Goal: Task Accomplishment & Management: Complete application form

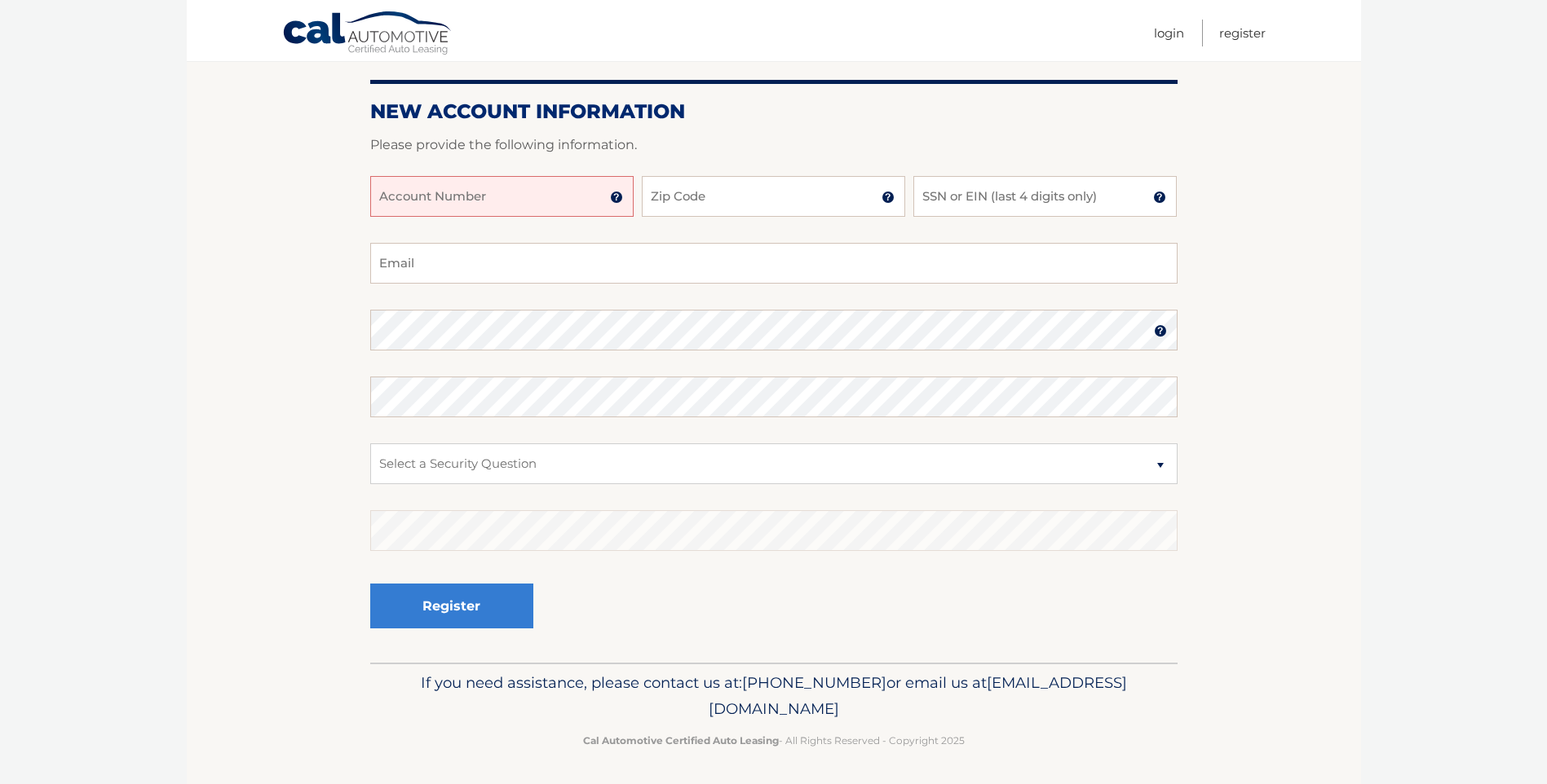
scroll to position [176, 0]
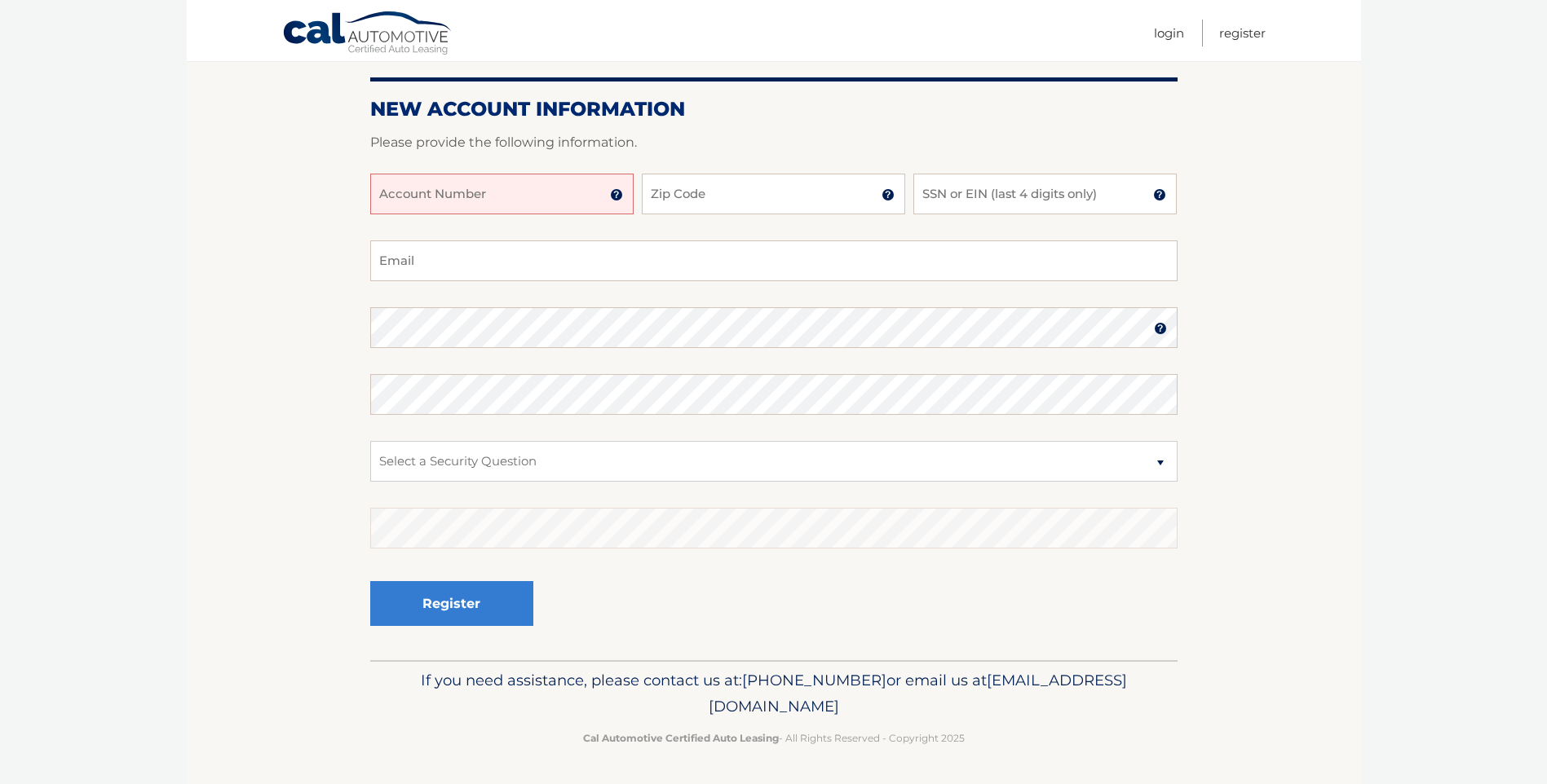
click at [569, 195] on input "Account Number" at bounding box center [501, 194] width 264 height 41
type input "44455583775"
click at [815, 198] on input "Zip Code" at bounding box center [774, 194] width 264 height 41
type input "19063"
click at [1029, 185] on input "SSN or EIN (last 4 digits only)" at bounding box center [1045, 194] width 264 height 41
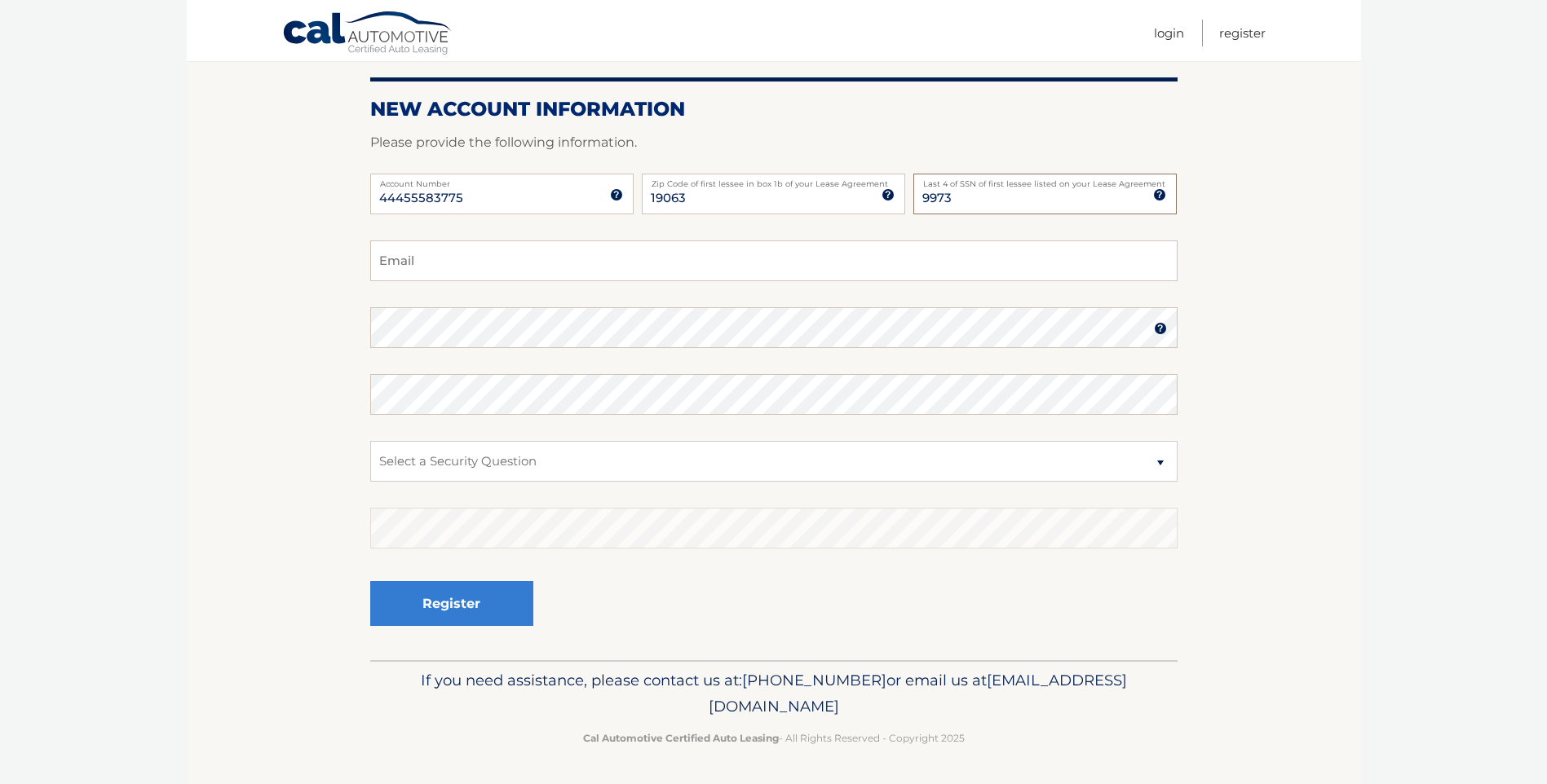
type input "9973"
click at [527, 263] on input "Email" at bounding box center [774, 261] width 807 height 41
type input "[EMAIL_ADDRESS][DOMAIN_NAME]"
click at [1165, 327] on img at bounding box center [1161, 329] width 14 height 14
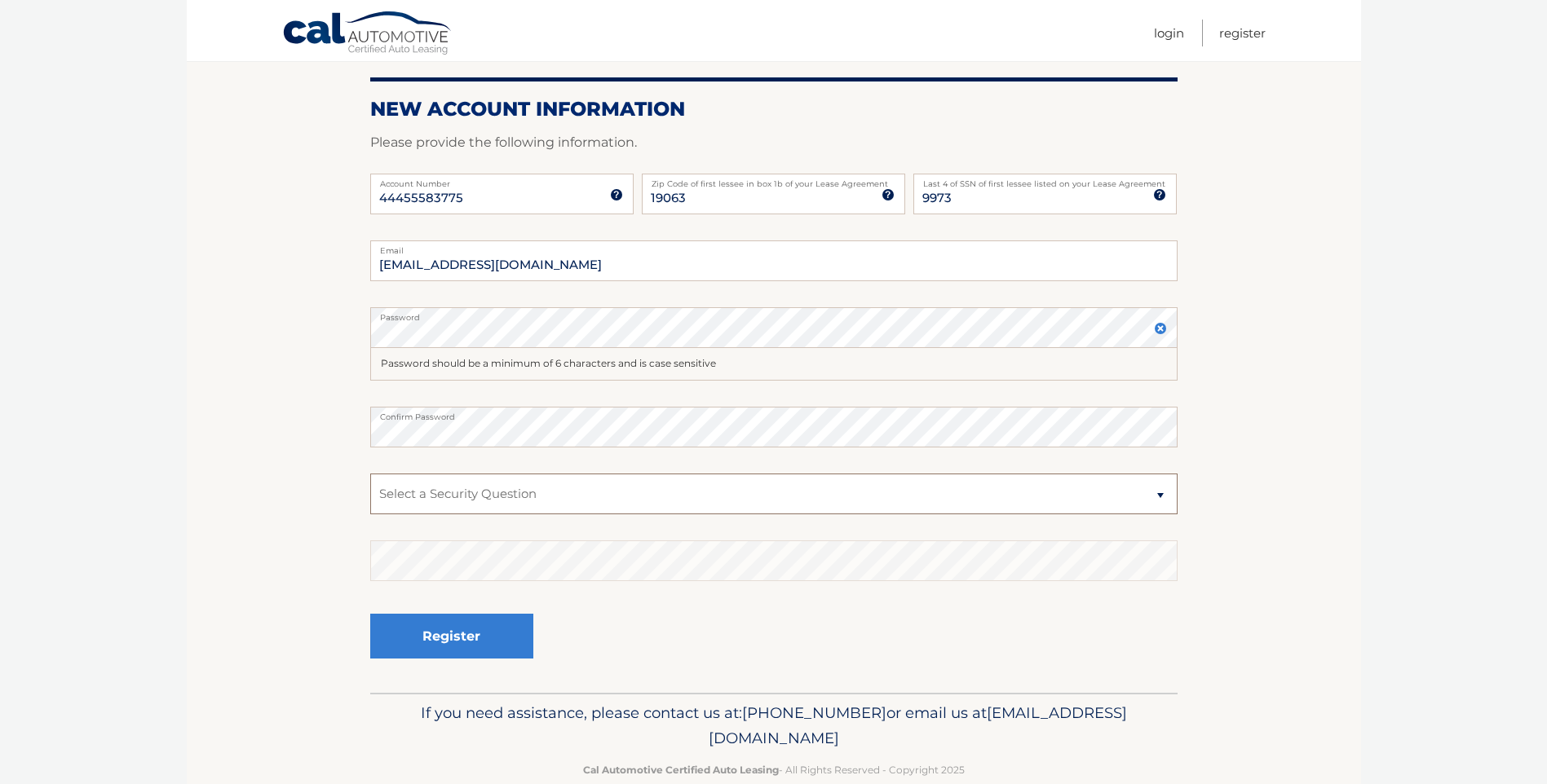
click at [569, 490] on select "Select a Security Question What was the name of your elementary school? What is…" at bounding box center [774, 494] width 807 height 41
select select "2"
click at [370, 474] on select "Select a Security Question What was the name of your elementary school? What is…" at bounding box center [774, 494] width 807 height 41
click at [485, 632] on button "Register" at bounding box center [451, 636] width 163 height 44
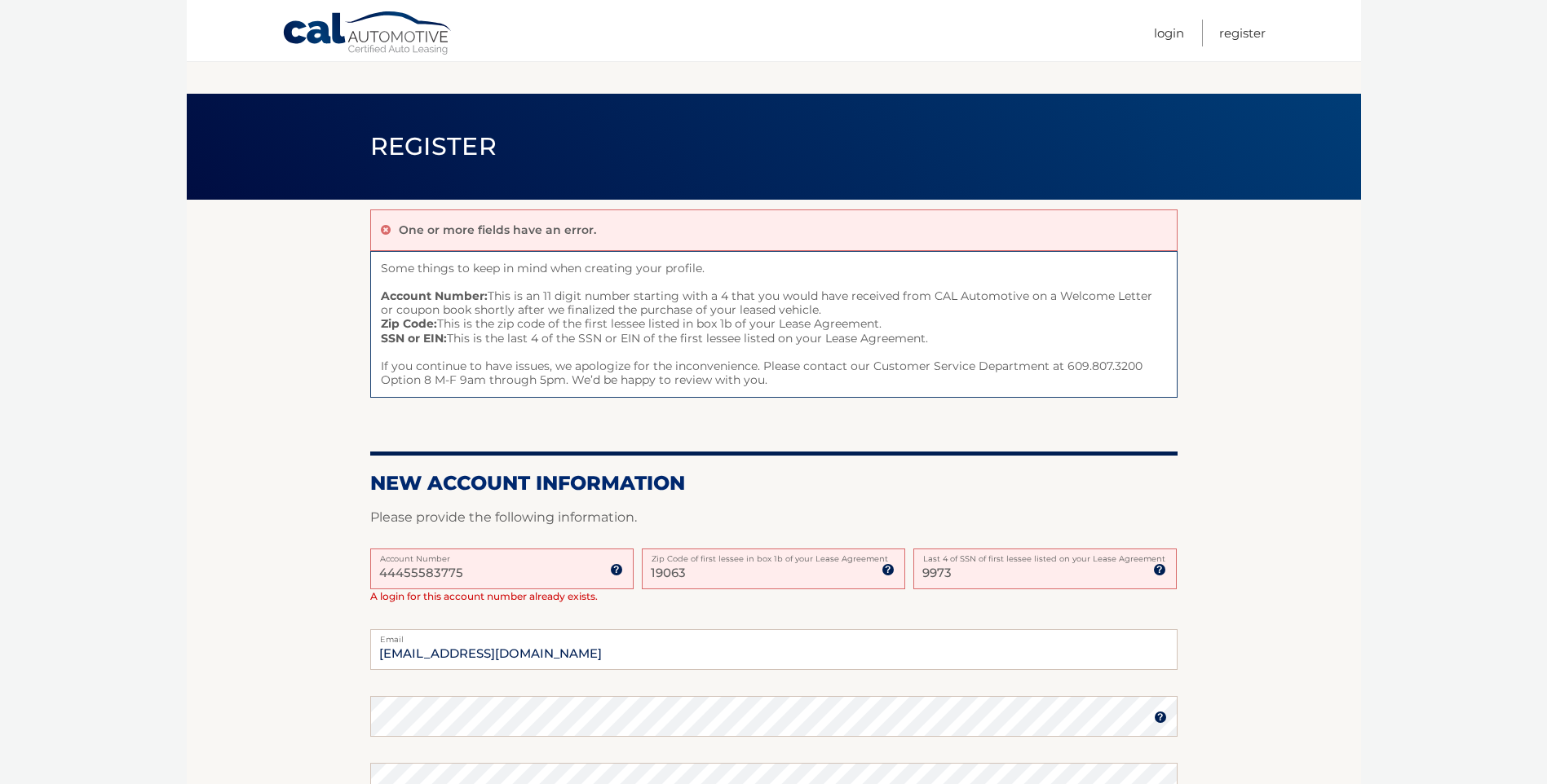
scroll to position [176, 0]
